Goal: Information Seeking & Learning: Learn about a topic

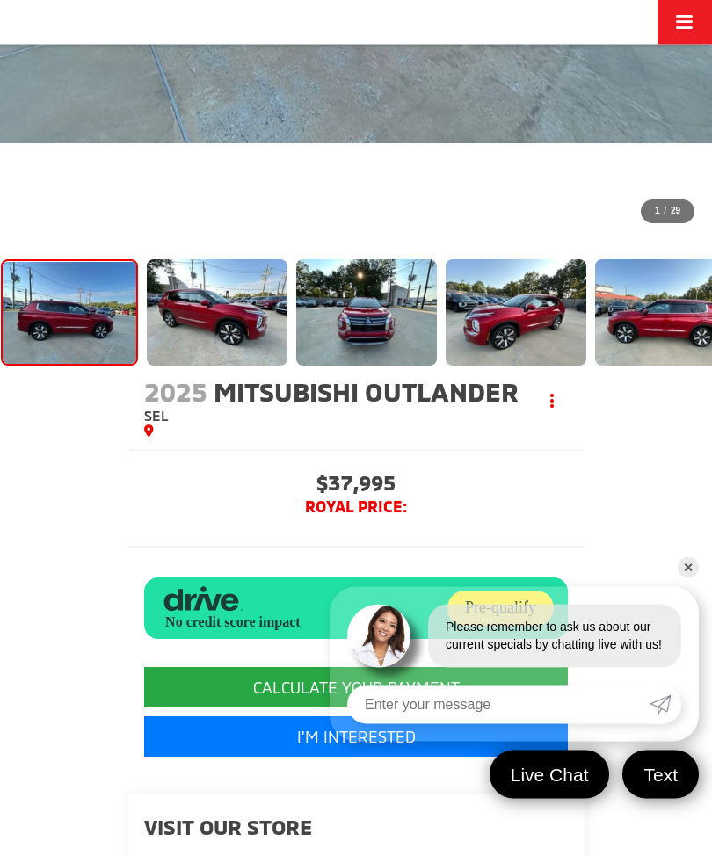
scroll to position [752, 0]
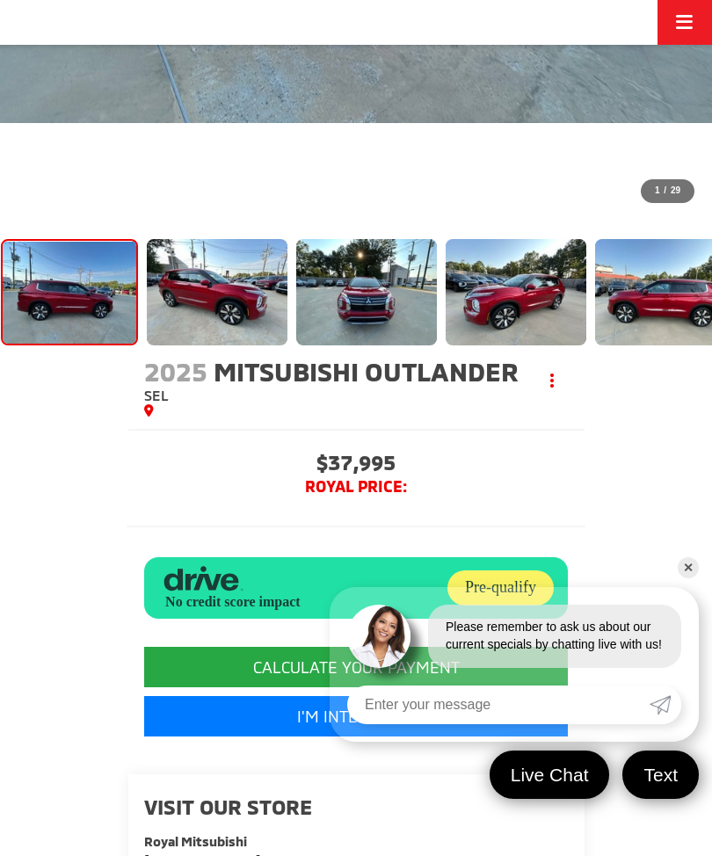
click at [690, 578] on link "✕" at bounding box center [687, 567] width 21 height 21
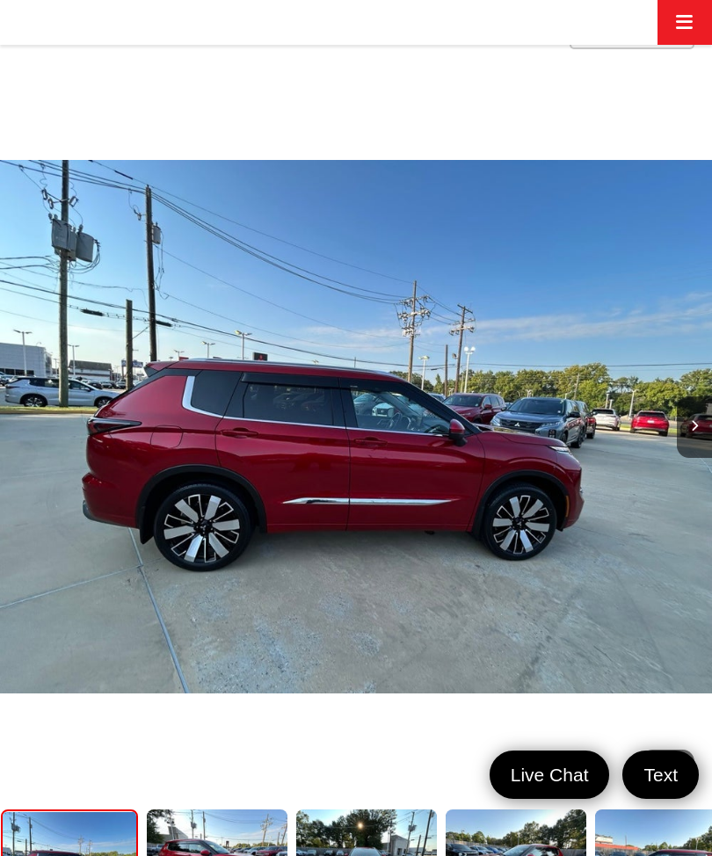
scroll to position [173, 0]
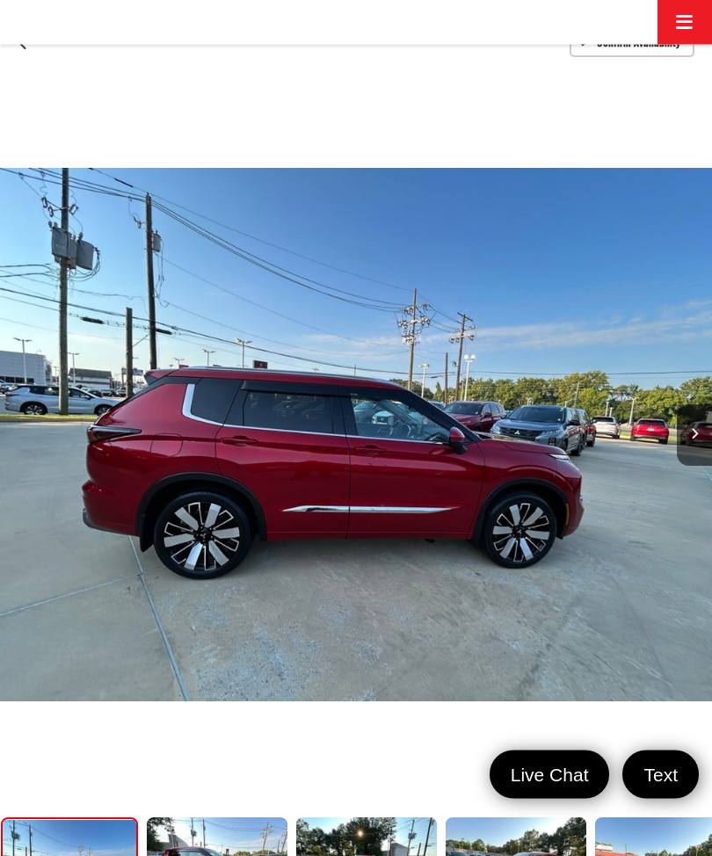
click at [685, 405] on button "Next image" at bounding box center [694, 436] width 35 height 62
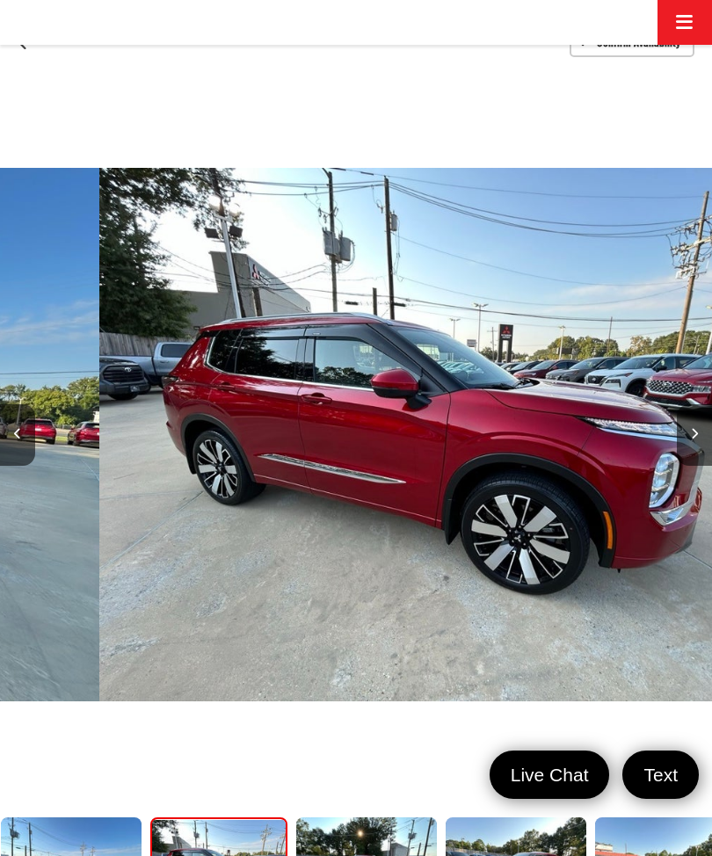
scroll to position [0, 712]
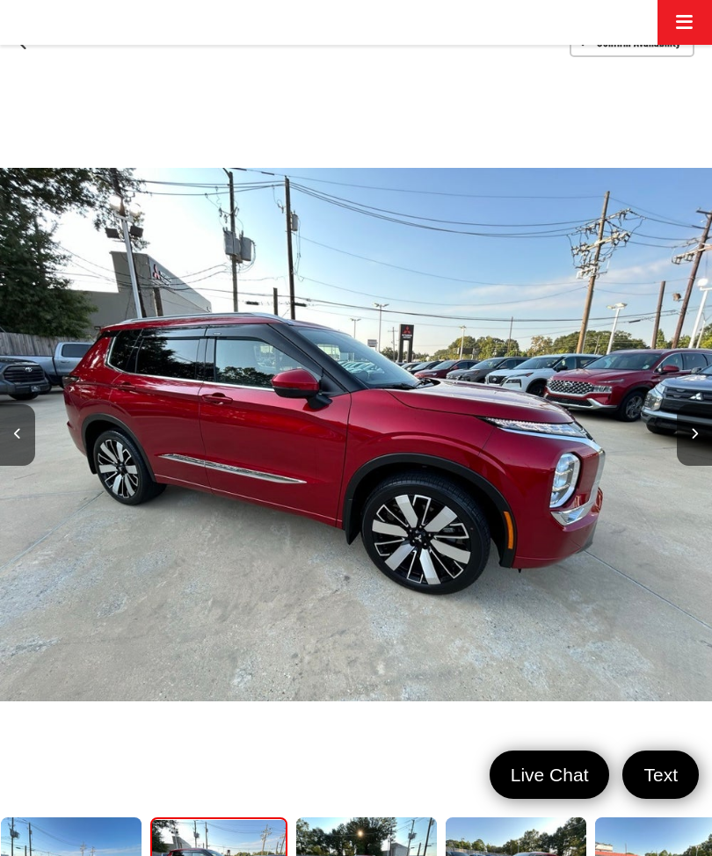
click at [705, 404] on button "Next image" at bounding box center [694, 435] width 35 height 62
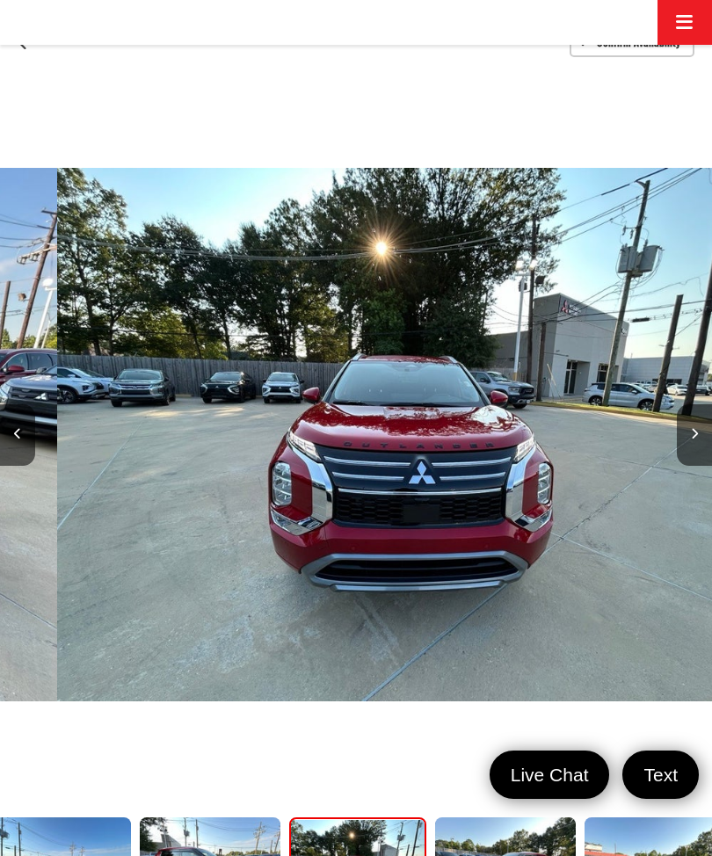
scroll to position [0, 1423]
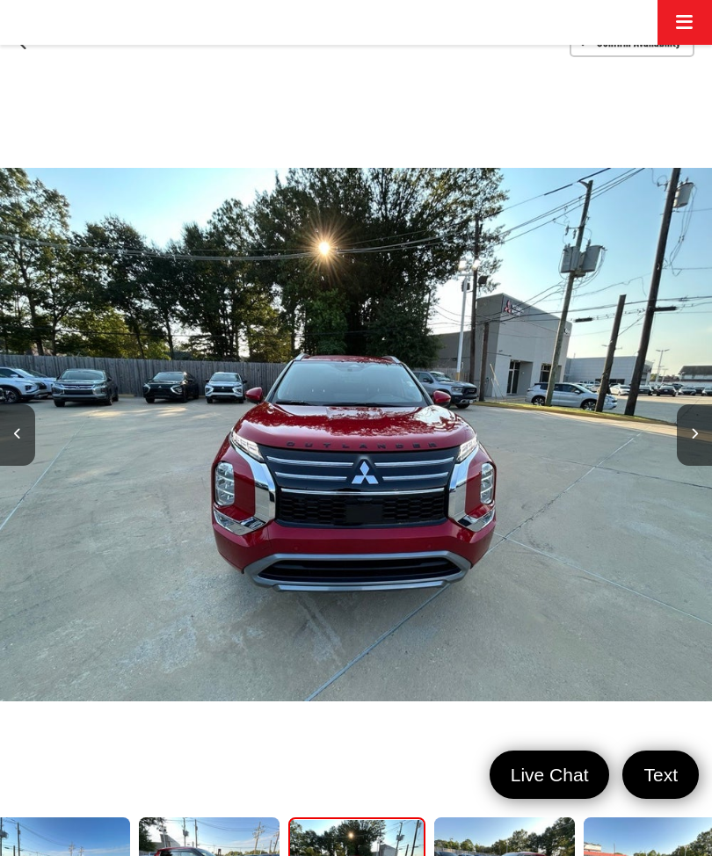
click at [705, 404] on button "Next image" at bounding box center [694, 435] width 35 height 62
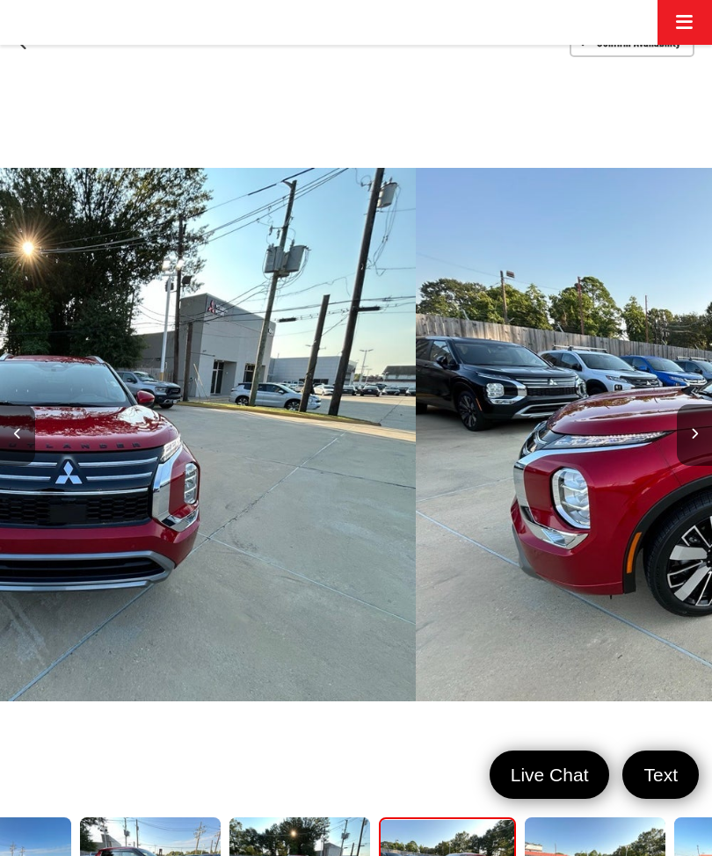
scroll to position [0, 2135]
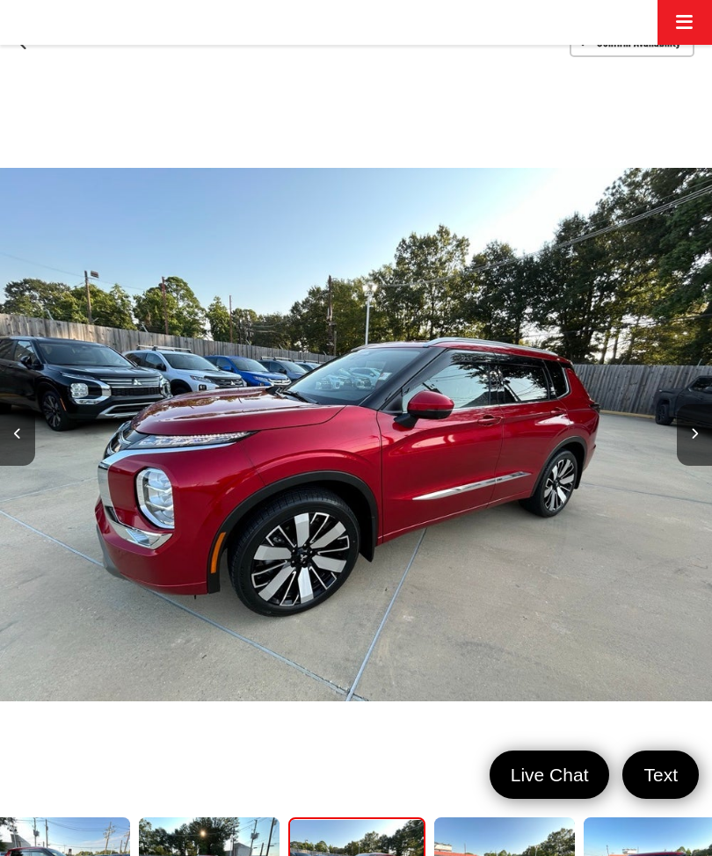
click at [700, 404] on button "Next image" at bounding box center [694, 435] width 35 height 62
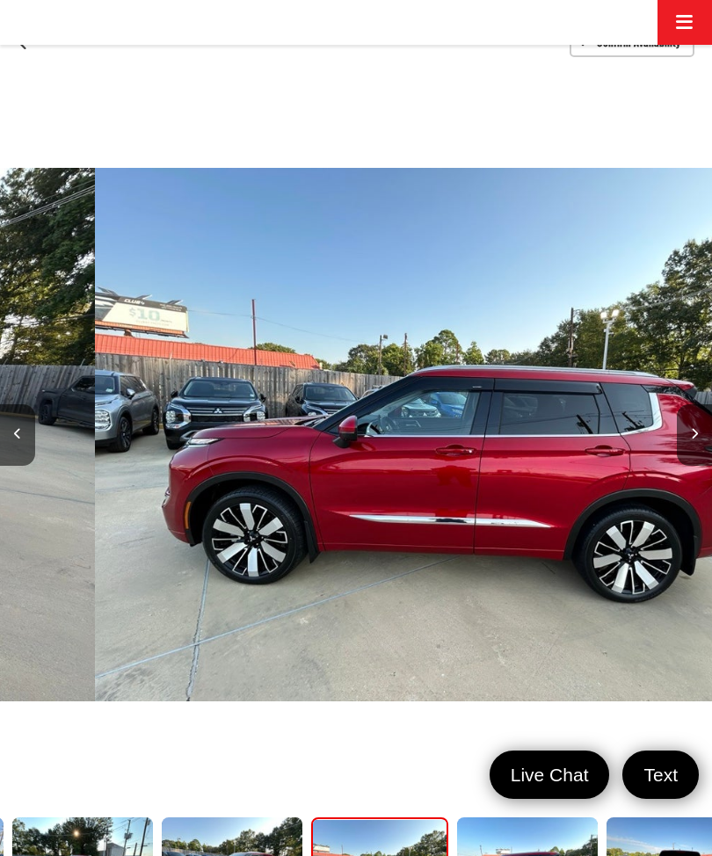
scroll to position [0, 2847]
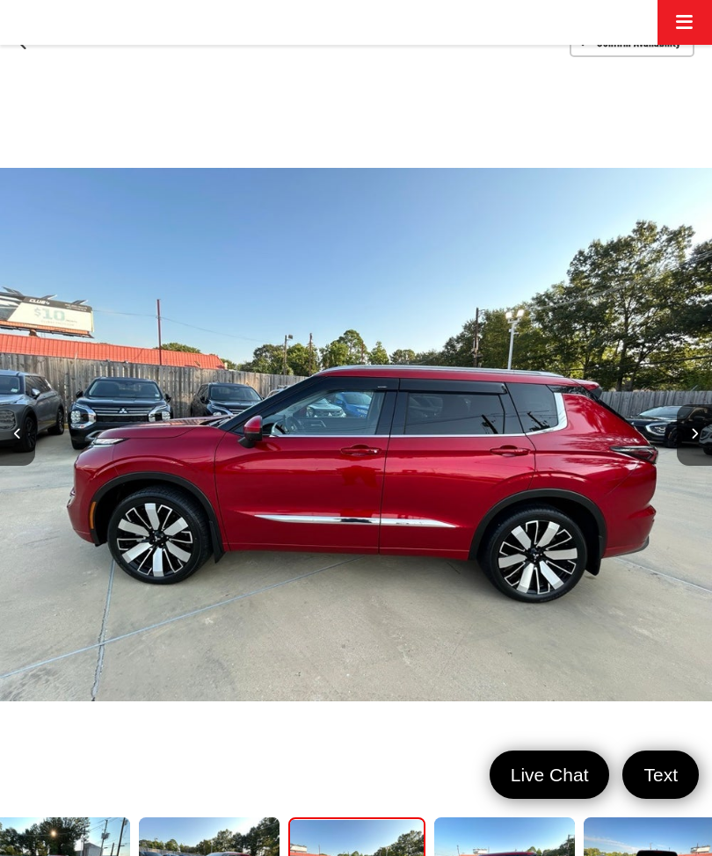
click at [698, 404] on button "Next image" at bounding box center [694, 435] width 35 height 62
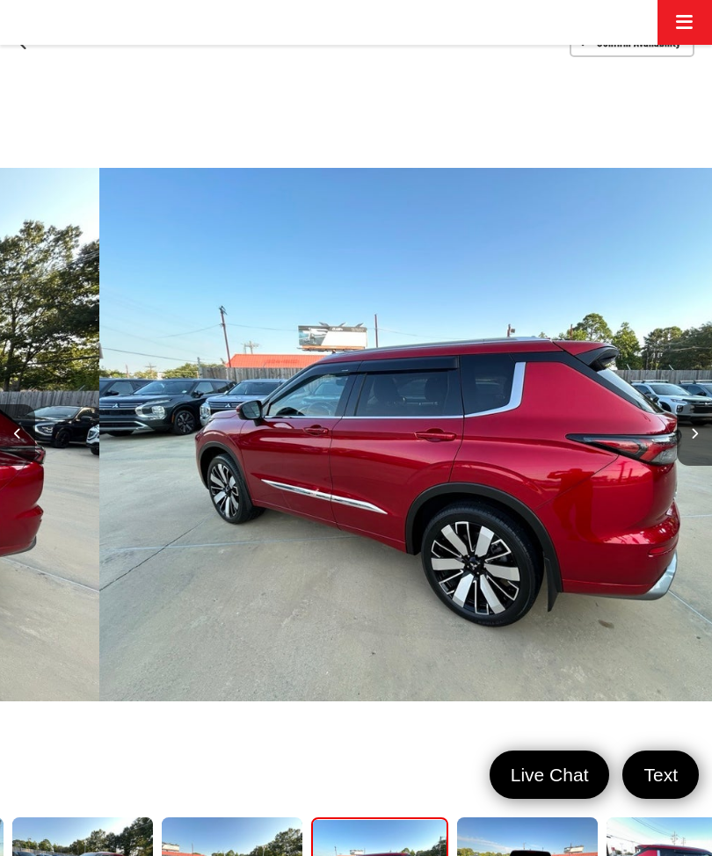
scroll to position [0, 3558]
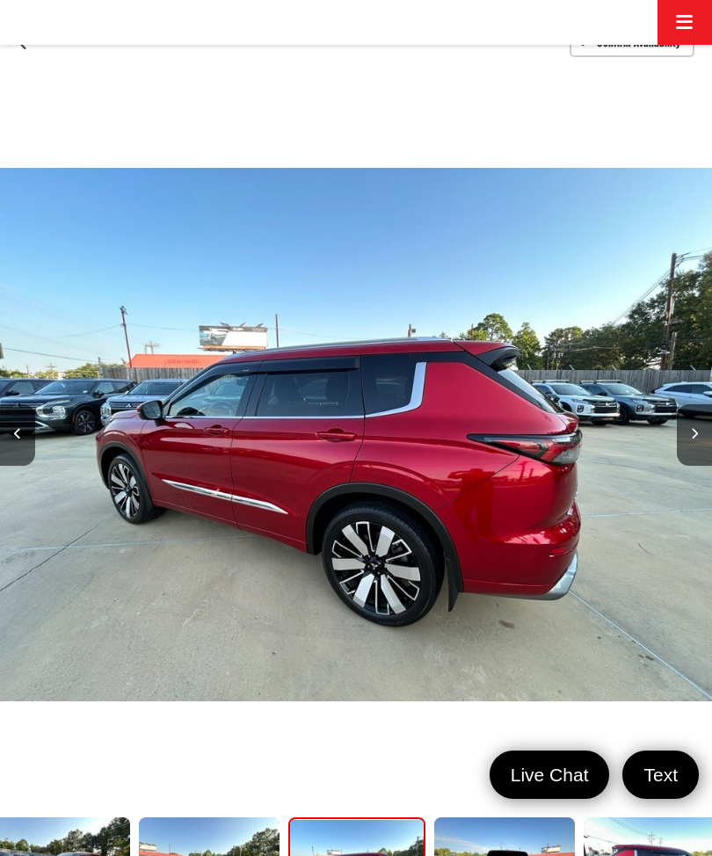
click at [698, 404] on button "Next image" at bounding box center [694, 435] width 35 height 62
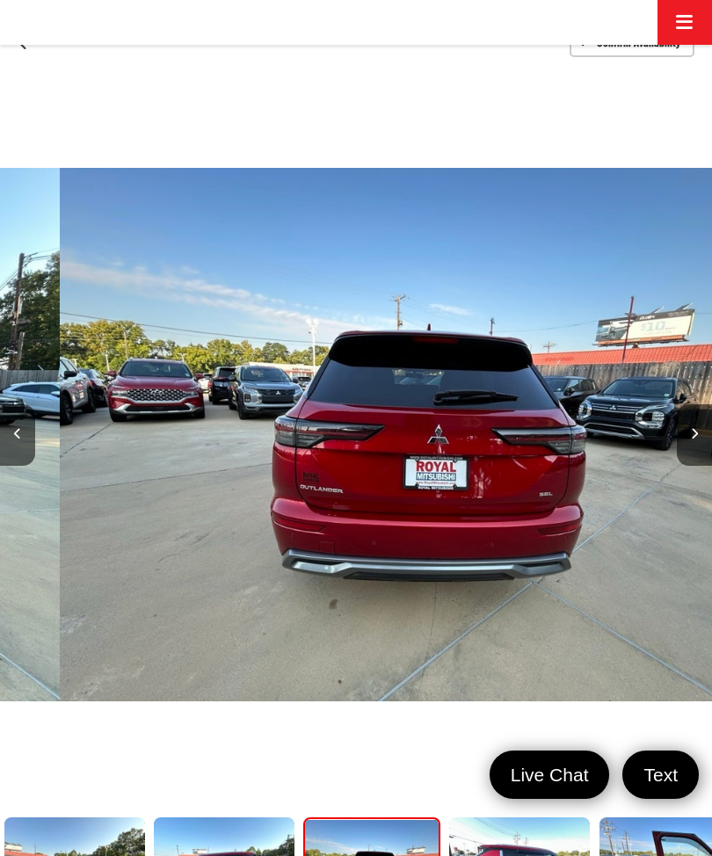
scroll to position [0, 4270]
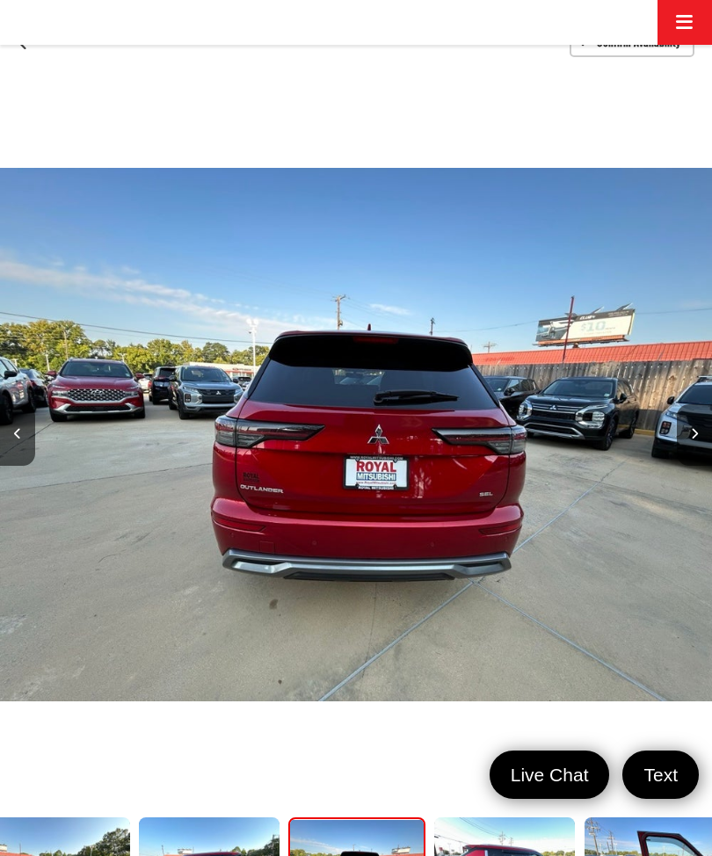
click at [682, 404] on button "Next image" at bounding box center [694, 435] width 35 height 62
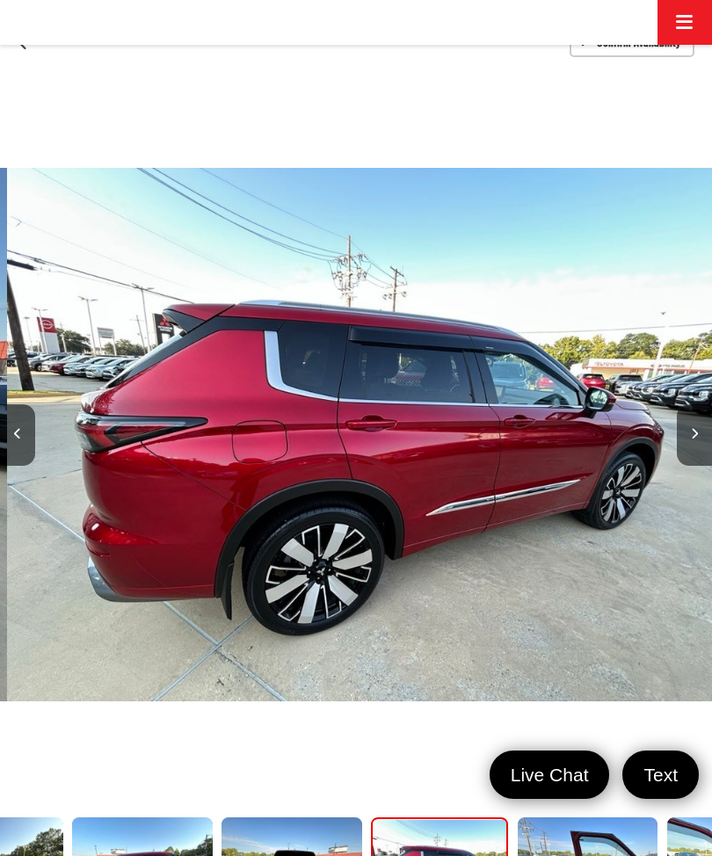
scroll to position [0, 0]
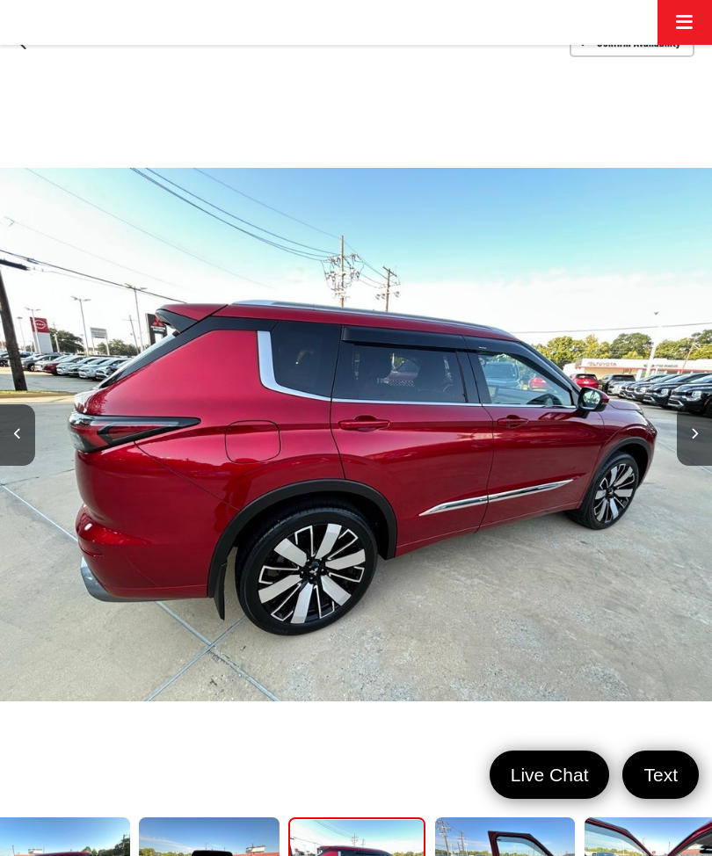
click at [685, 404] on button "Next image" at bounding box center [694, 435] width 35 height 62
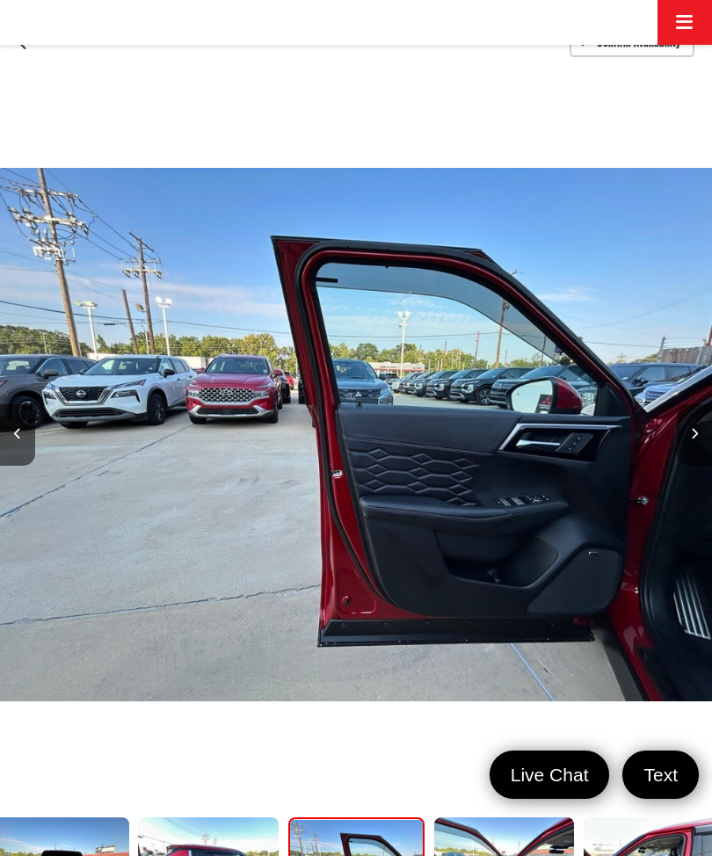
click at [685, 404] on button "Next image" at bounding box center [694, 435] width 35 height 62
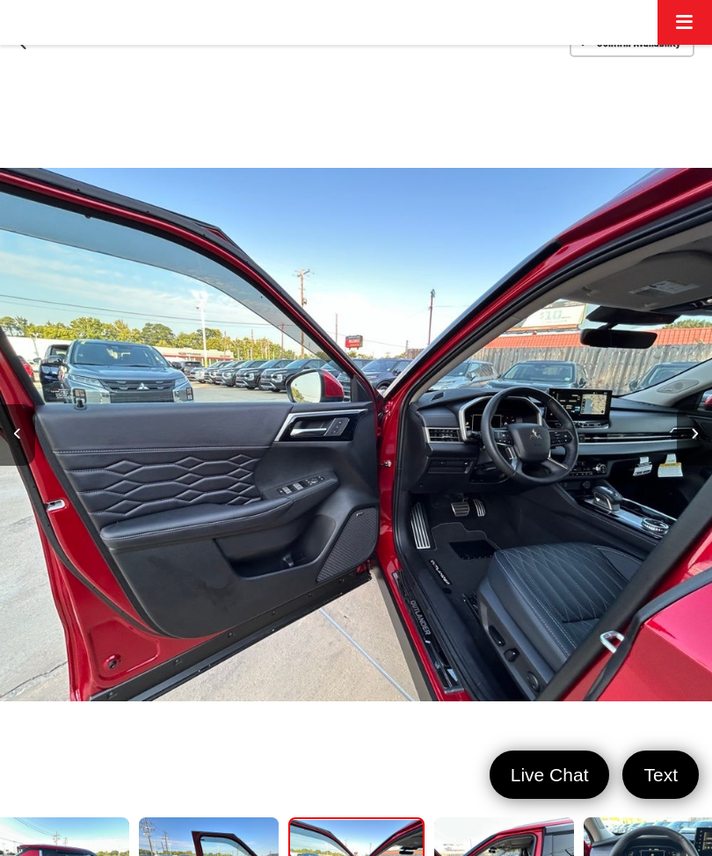
click at [685, 404] on button "Next image" at bounding box center [694, 435] width 35 height 62
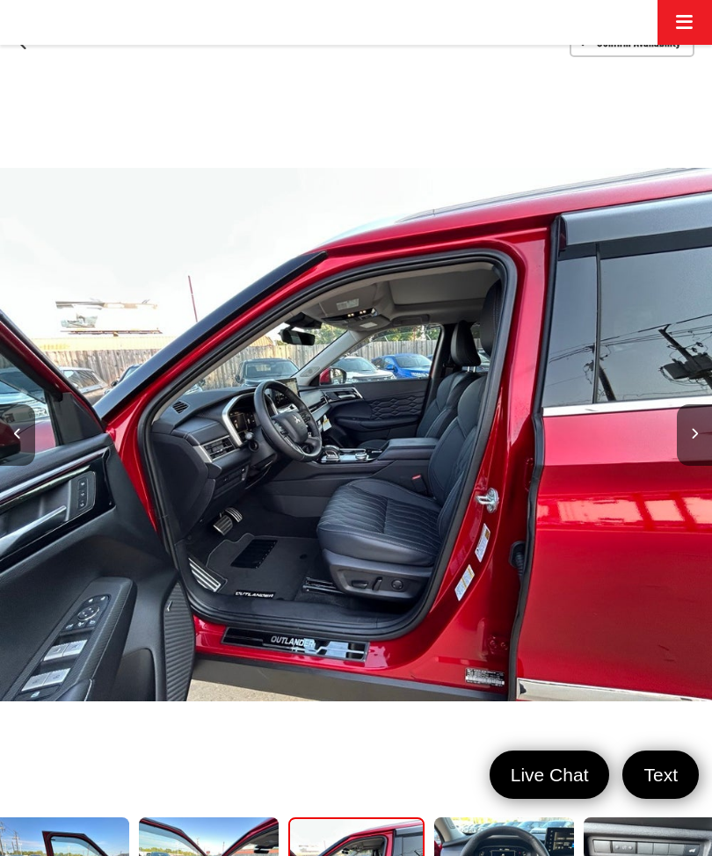
click at [686, 404] on button "Next image" at bounding box center [694, 435] width 35 height 62
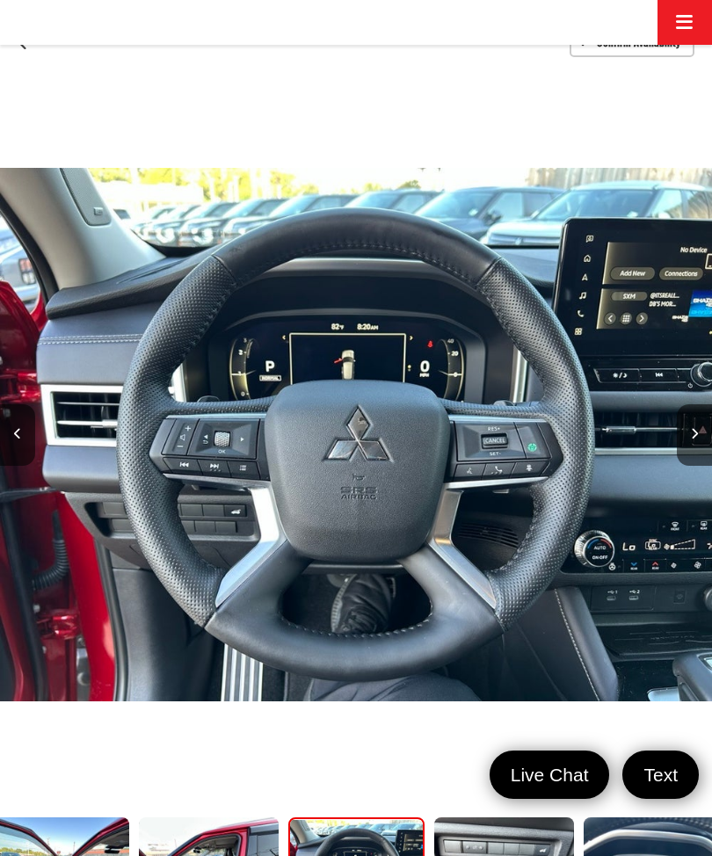
click at [683, 404] on button "Next image" at bounding box center [694, 435] width 35 height 62
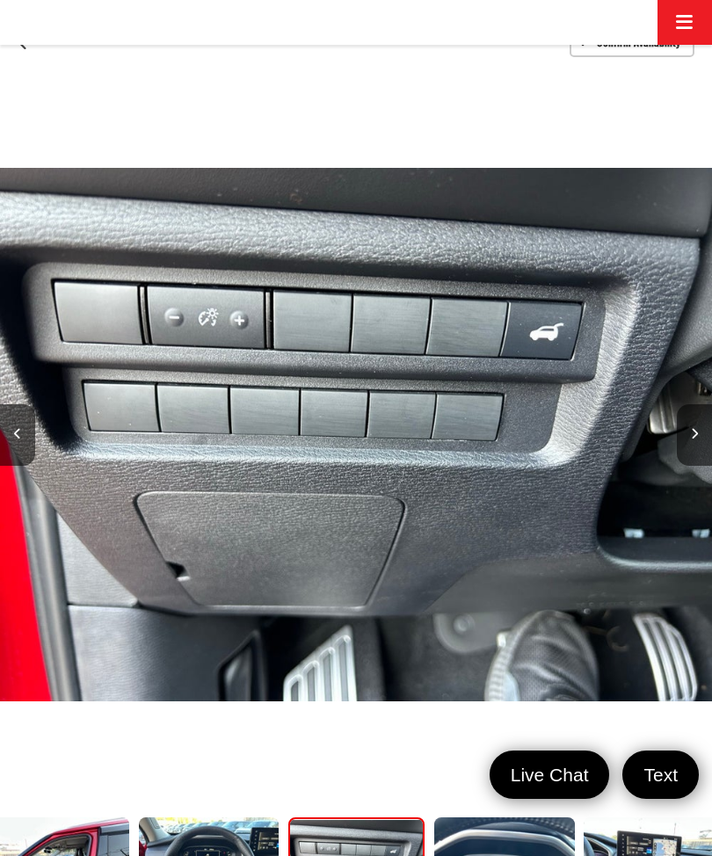
click at [688, 404] on button "Next image" at bounding box center [694, 435] width 35 height 62
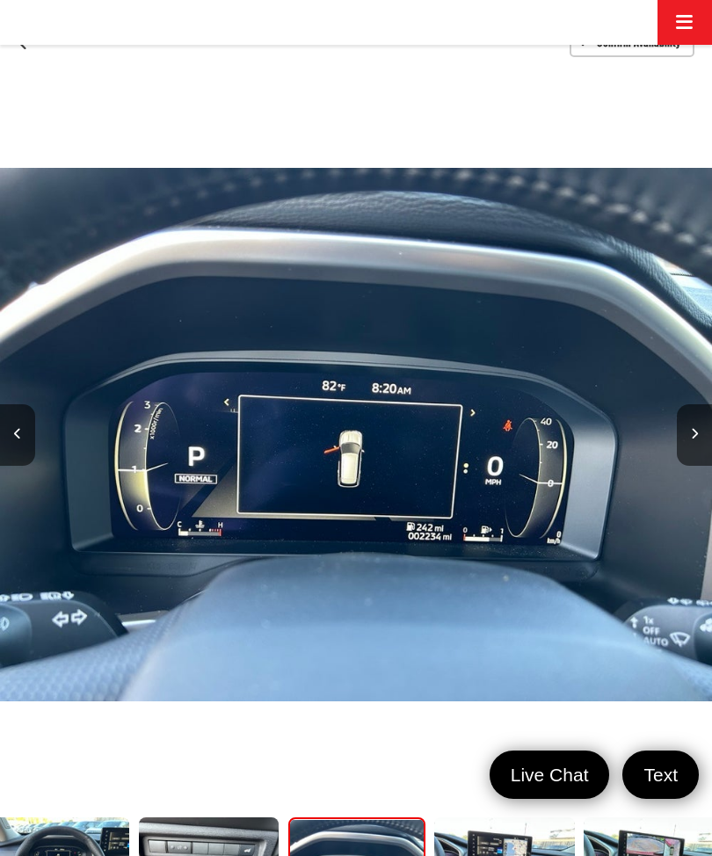
click at [706, 404] on button "Next image" at bounding box center [694, 435] width 35 height 62
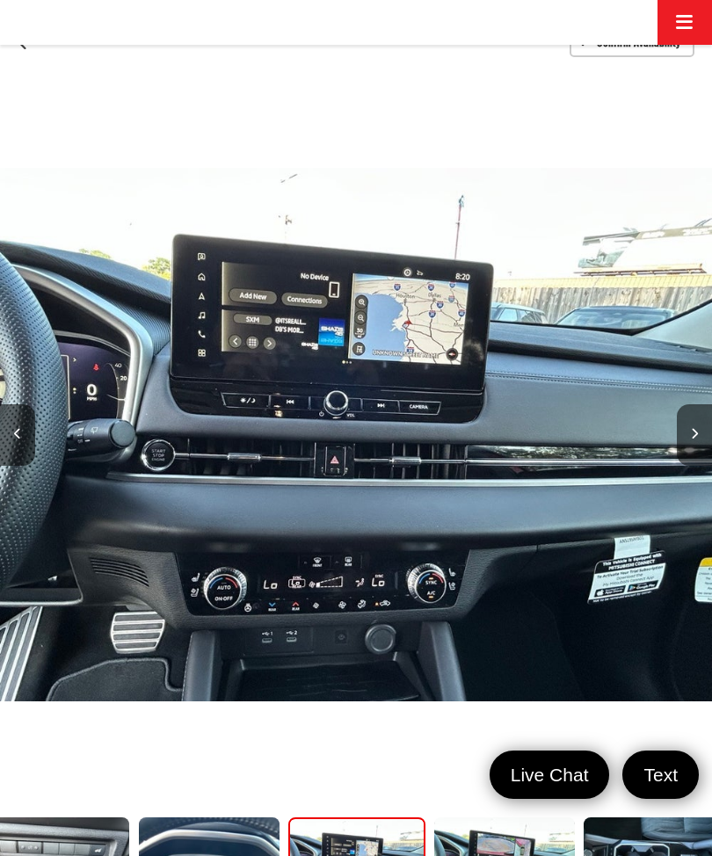
click at [698, 404] on button "Next image" at bounding box center [694, 435] width 35 height 62
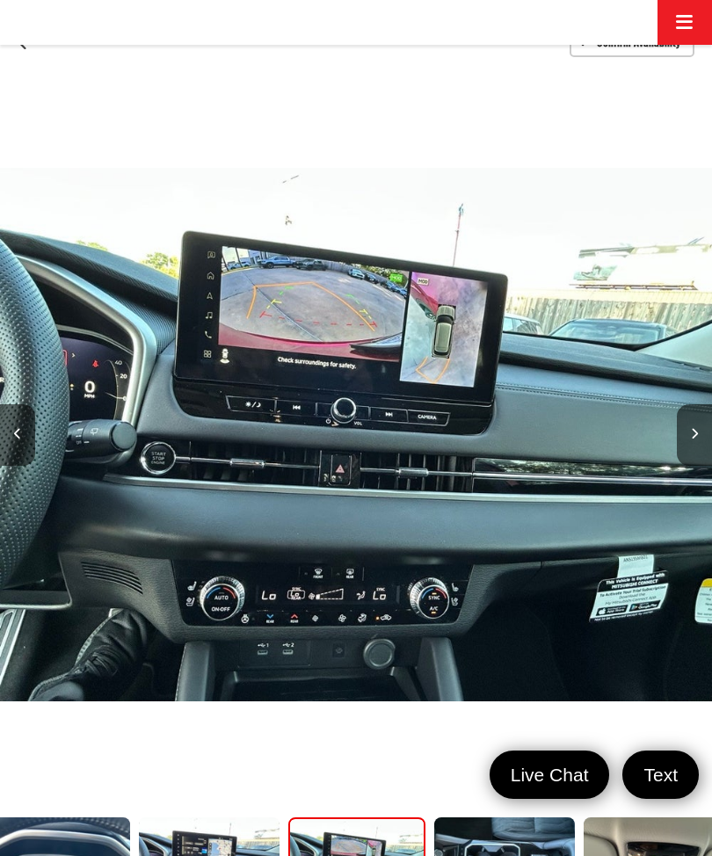
click at [685, 404] on button "Next image" at bounding box center [694, 435] width 35 height 62
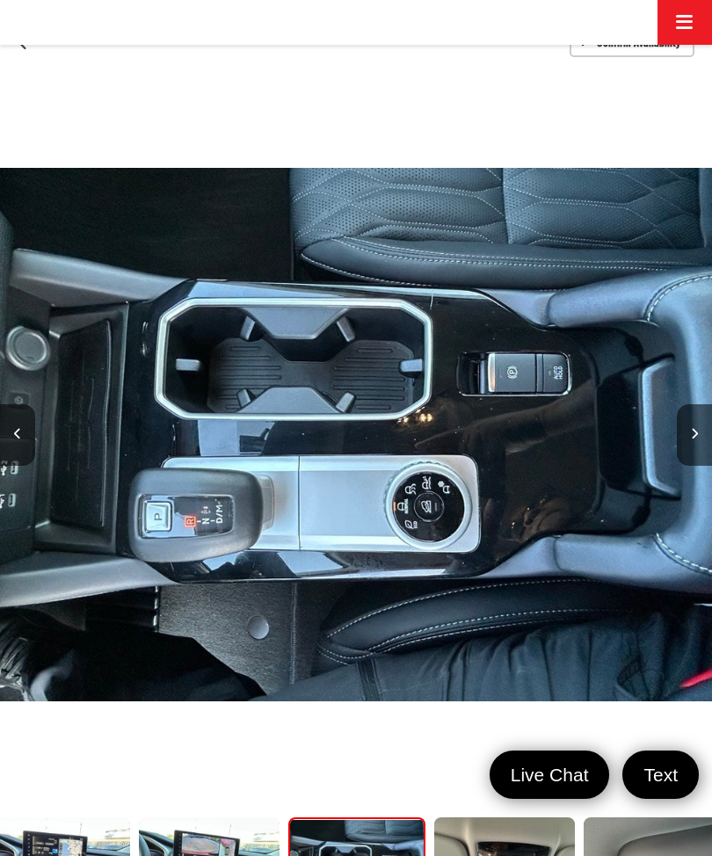
click at [686, 404] on button "Next image" at bounding box center [694, 435] width 35 height 62
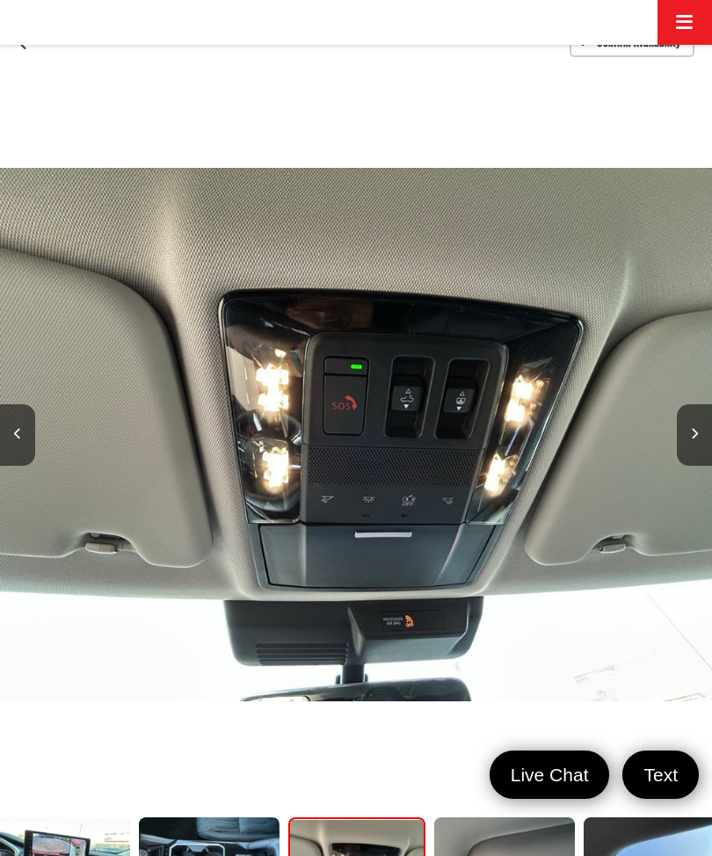
click at [684, 404] on button "Next image" at bounding box center [694, 435] width 35 height 62
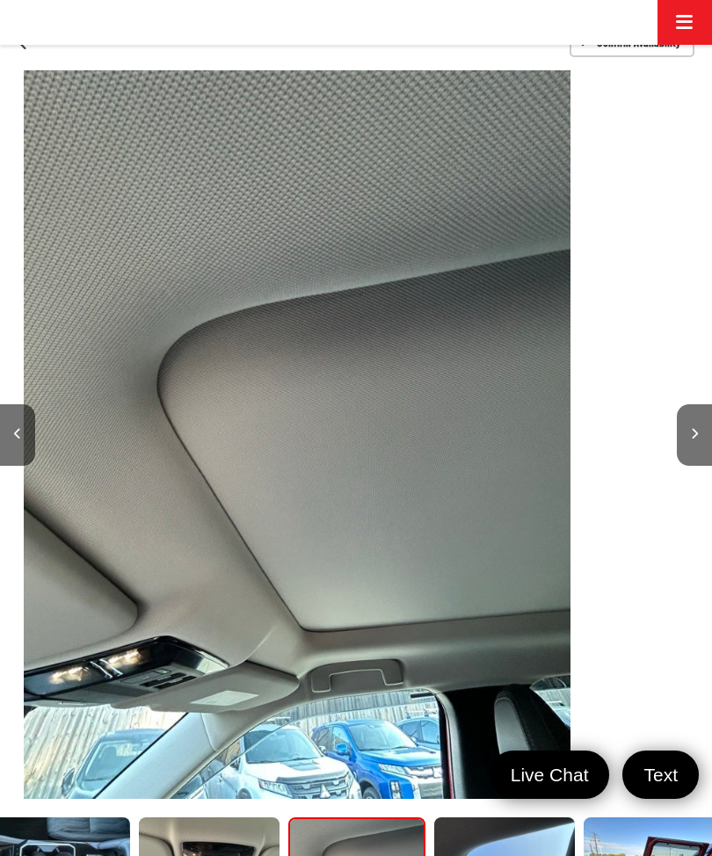
click at [678, 444] on button "Next image" at bounding box center [694, 435] width 35 height 62
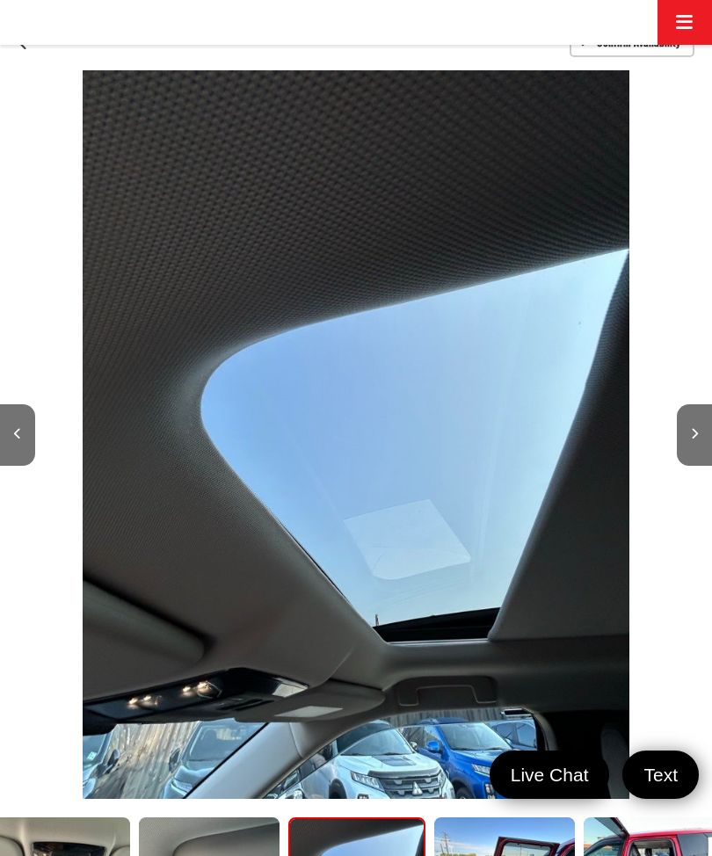
click at [681, 438] on button "Next image" at bounding box center [694, 435] width 35 height 62
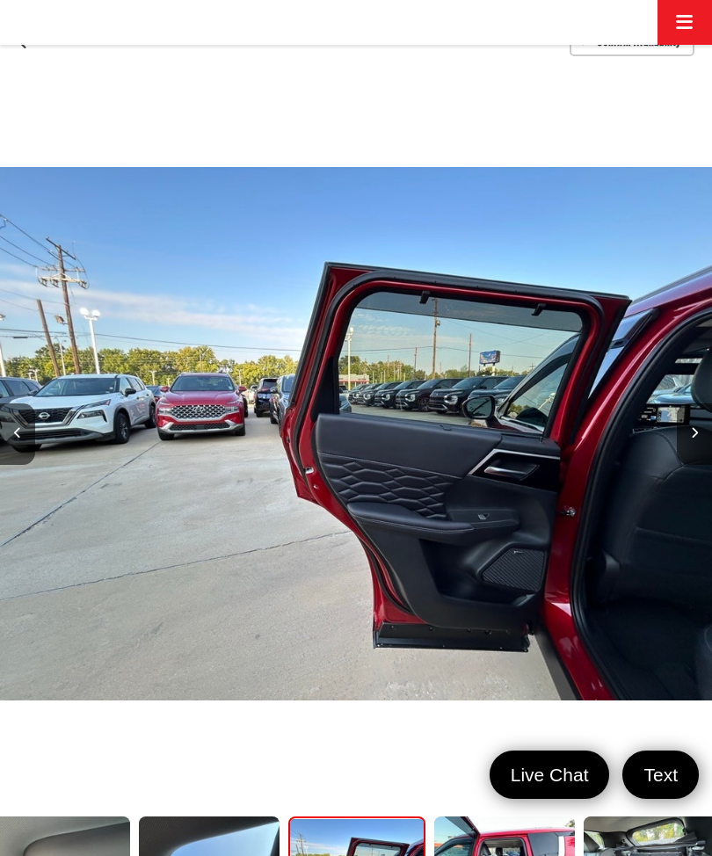
click at [678, 445] on button "Next image" at bounding box center [694, 434] width 35 height 62
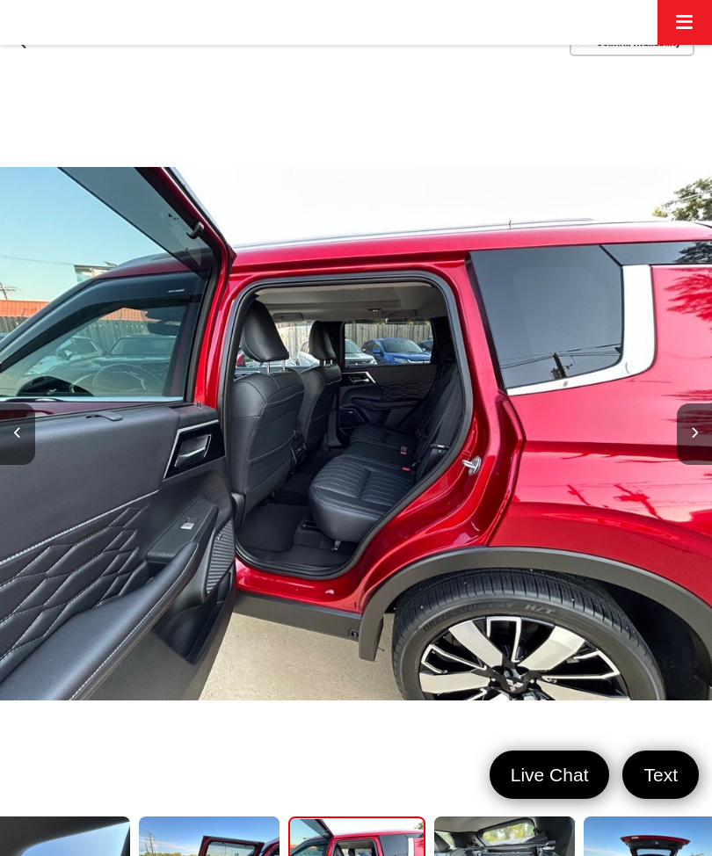
click at [677, 447] on button "Next image" at bounding box center [694, 434] width 35 height 62
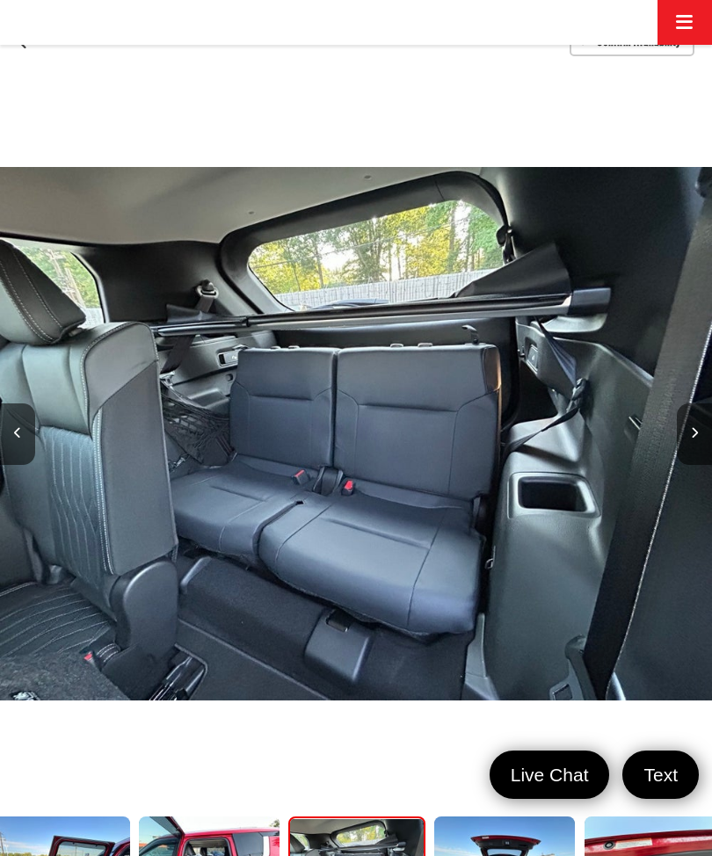
click at [689, 441] on button "Next image" at bounding box center [694, 434] width 35 height 62
